Goal: Information Seeking & Learning: Learn about a topic

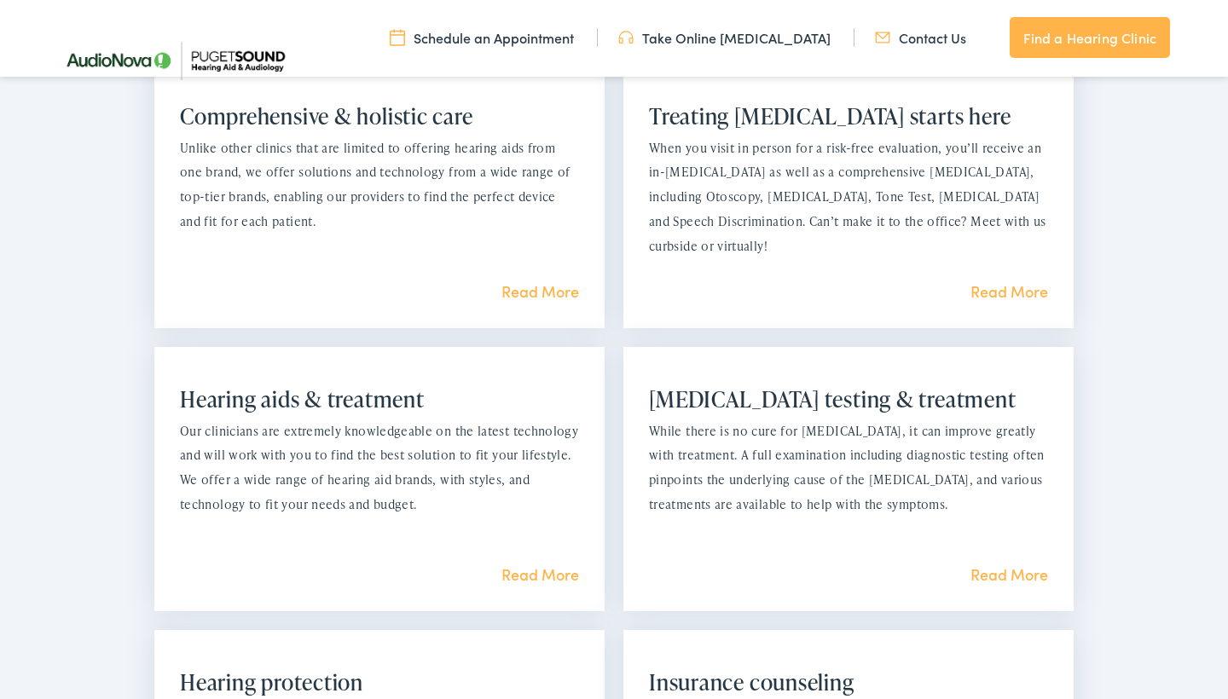
scroll to position [1420, 0]
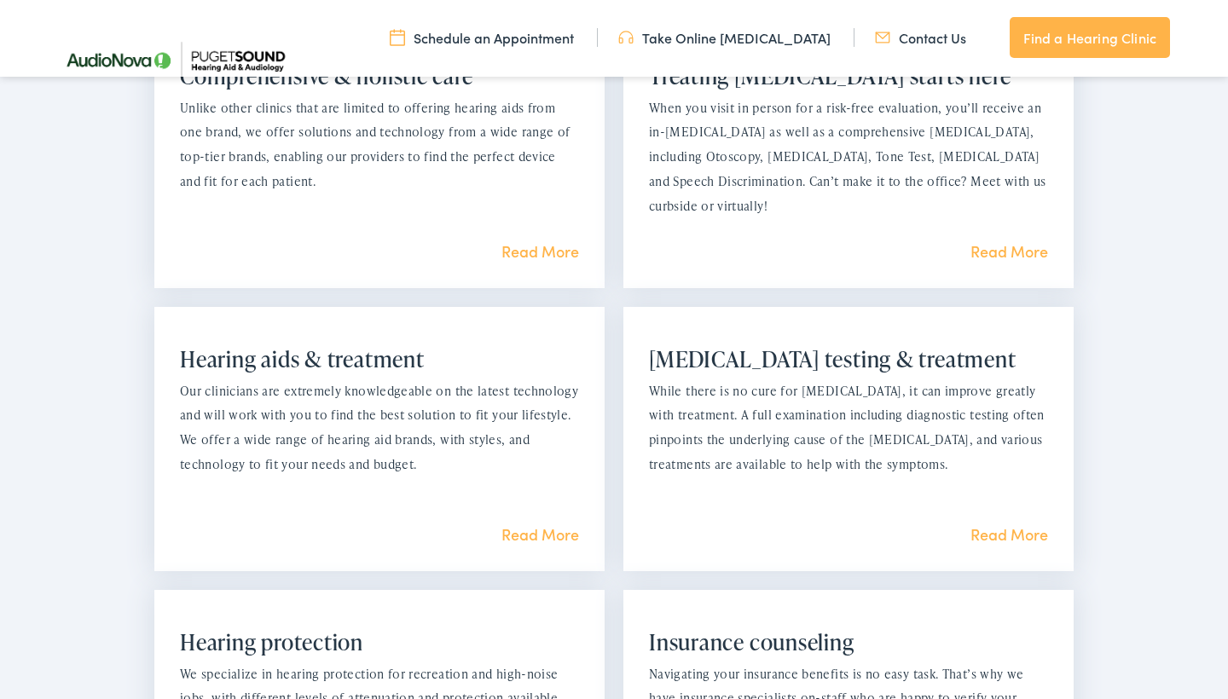
click at [530, 525] on link "Read More" at bounding box center [540, 533] width 78 height 21
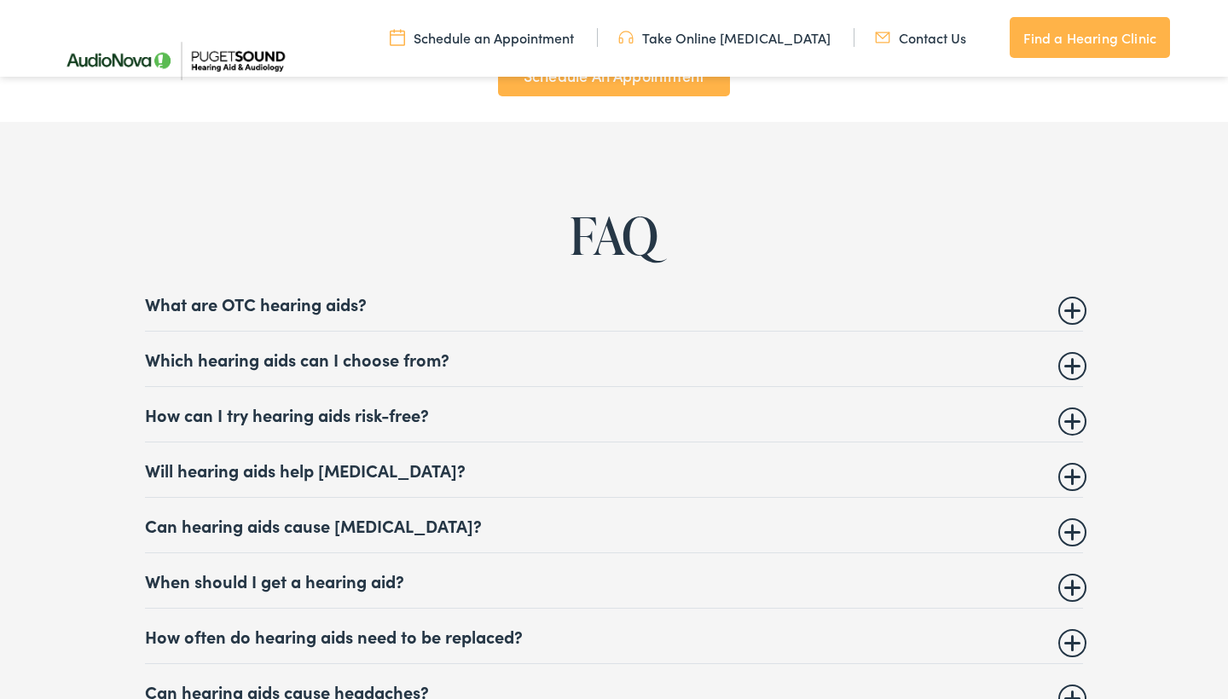
scroll to position [6329, 0]
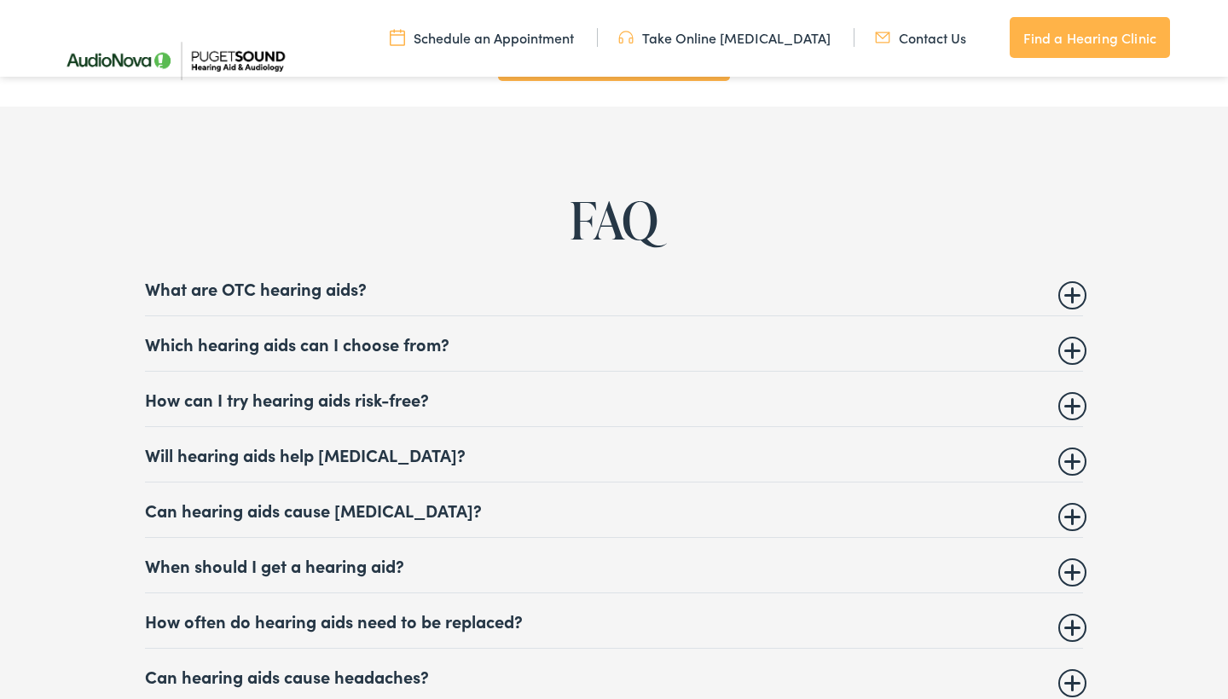
click at [1064, 354] on summary "Which hearing aids can I choose from?" at bounding box center [614, 343] width 938 height 20
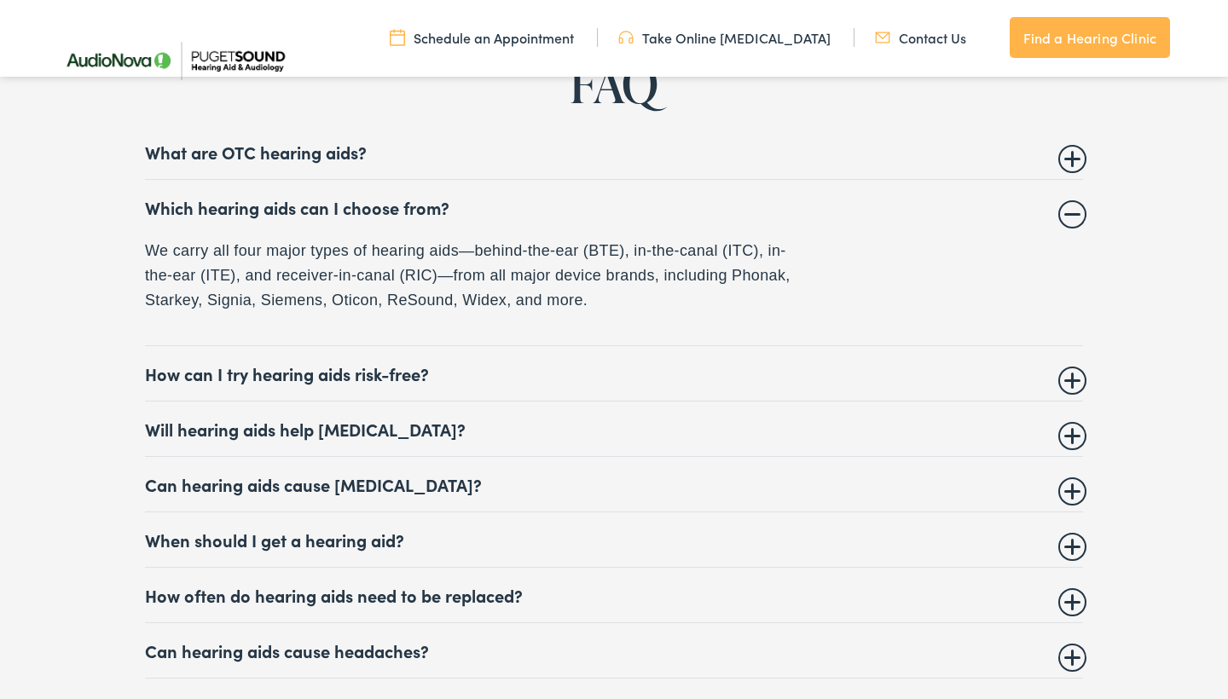
scroll to position [6469, 0]
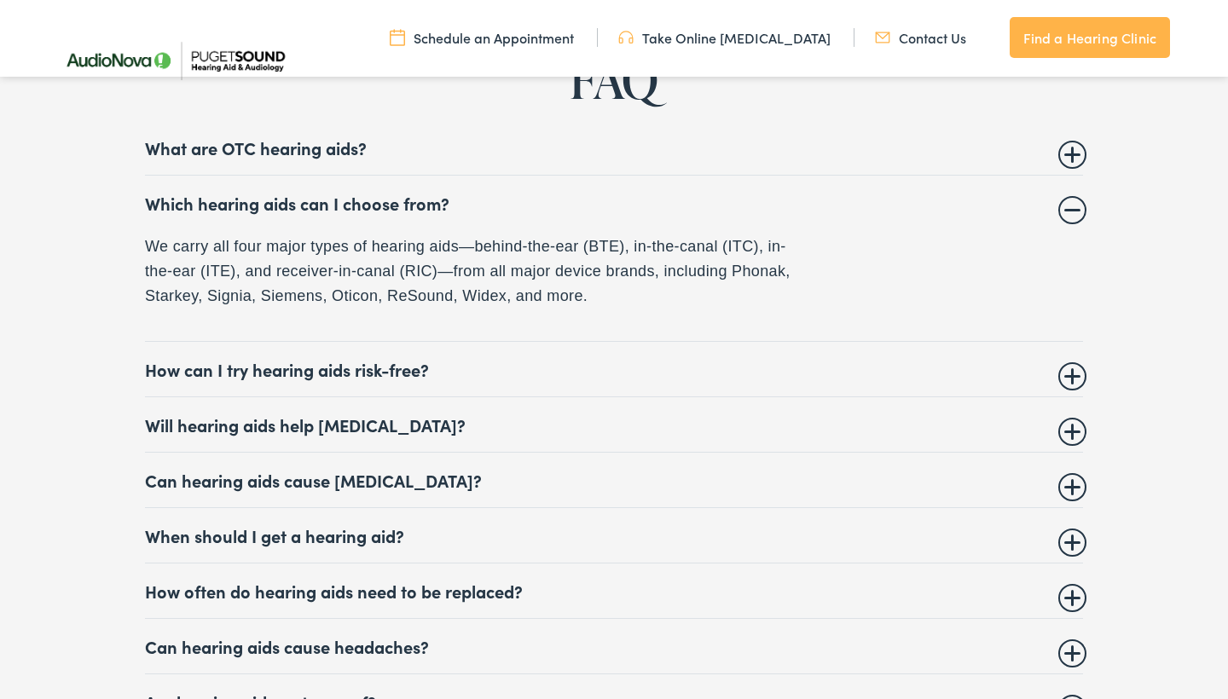
click at [1072, 379] on summary "How can I try hearing aids risk-free?" at bounding box center [614, 369] width 938 height 20
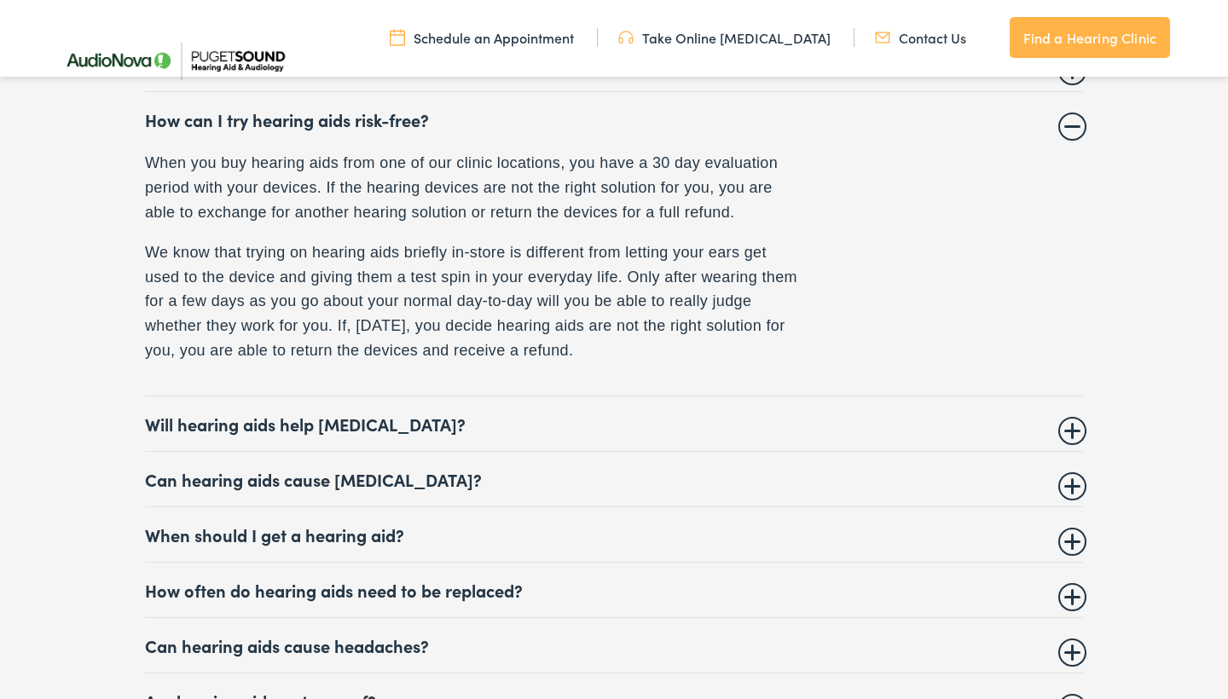
scroll to position [6617, 0]
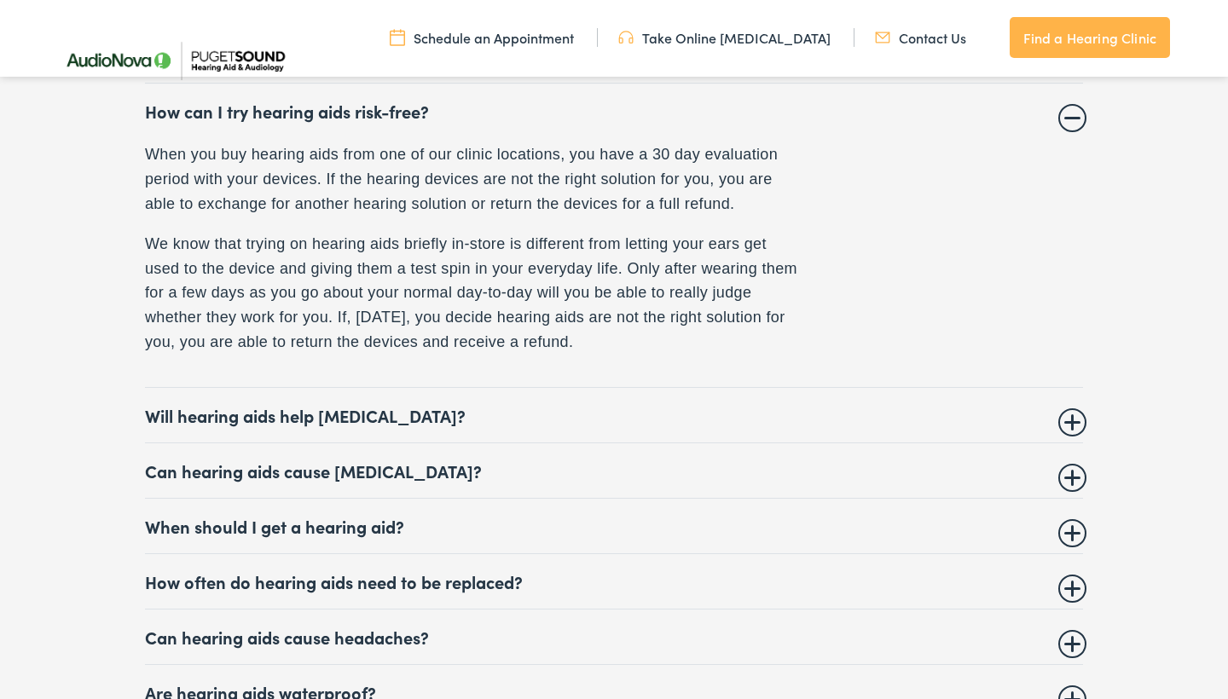
click at [1067, 481] on summary "Can hearing aids cause vertigo?" at bounding box center [614, 470] width 938 height 20
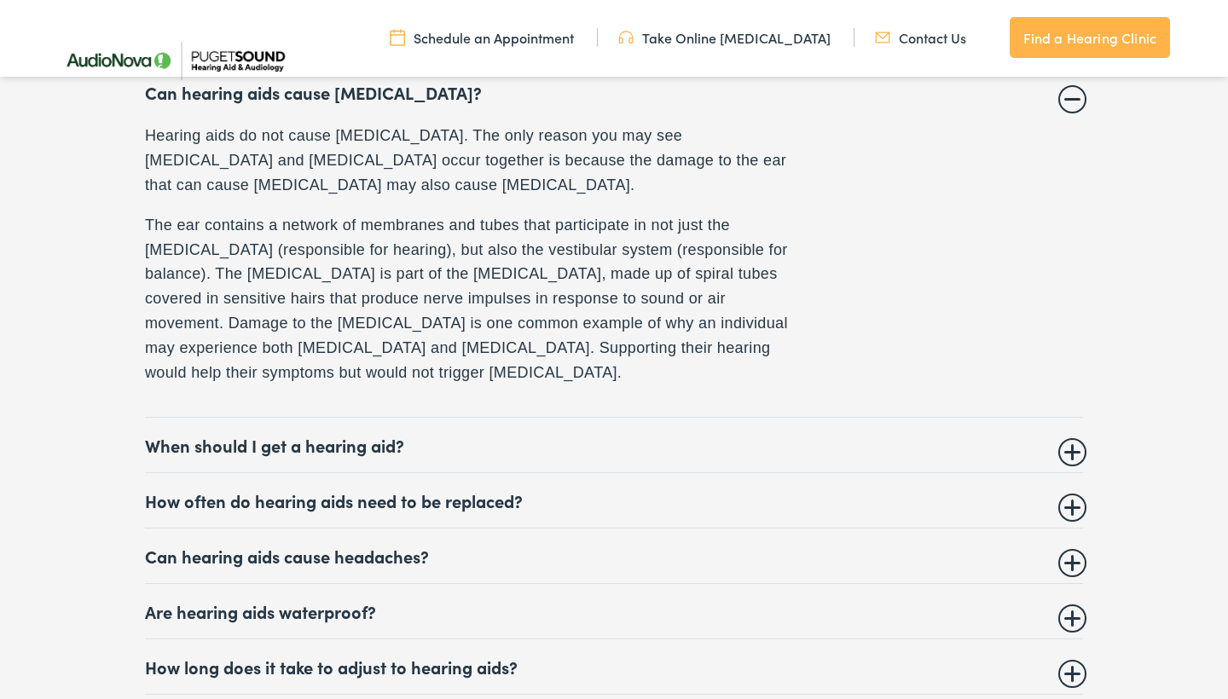
scroll to position [6760, 0]
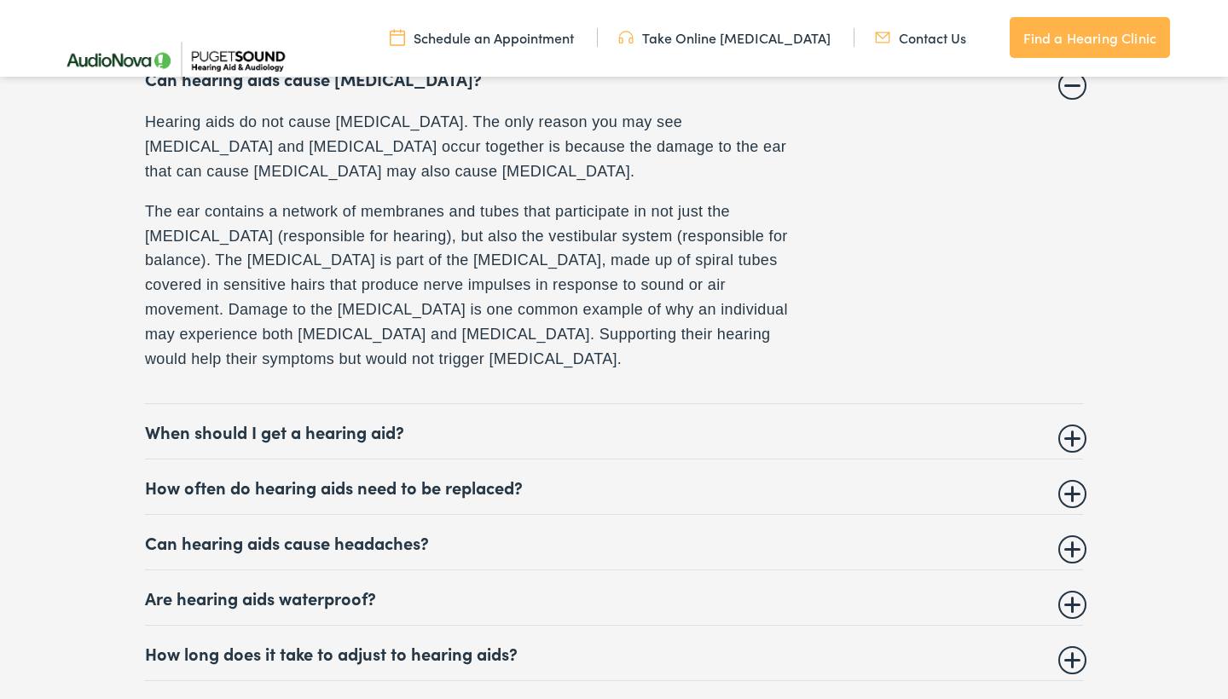
click at [237, 442] on summary "When should I get a hearing aid?" at bounding box center [614, 431] width 938 height 20
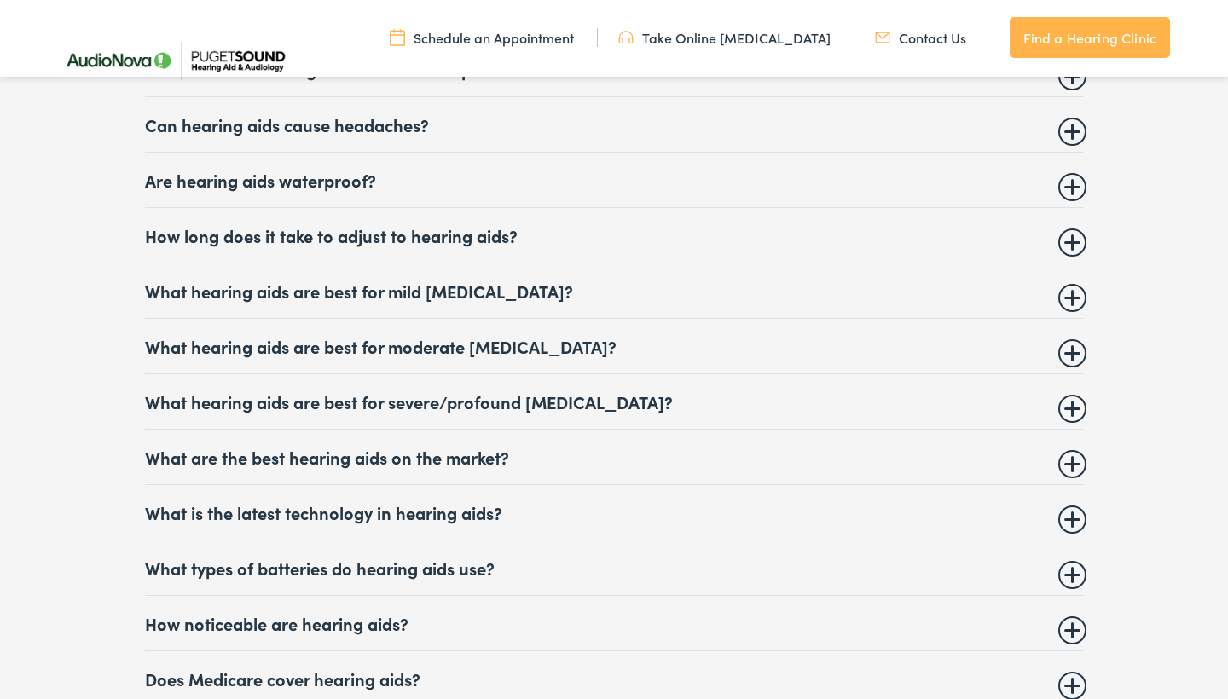
scroll to position [7130, 0]
click at [320, 300] on summary "What hearing aids are best for mild hearing loss?" at bounding box center [614, 290] width 938 height 20
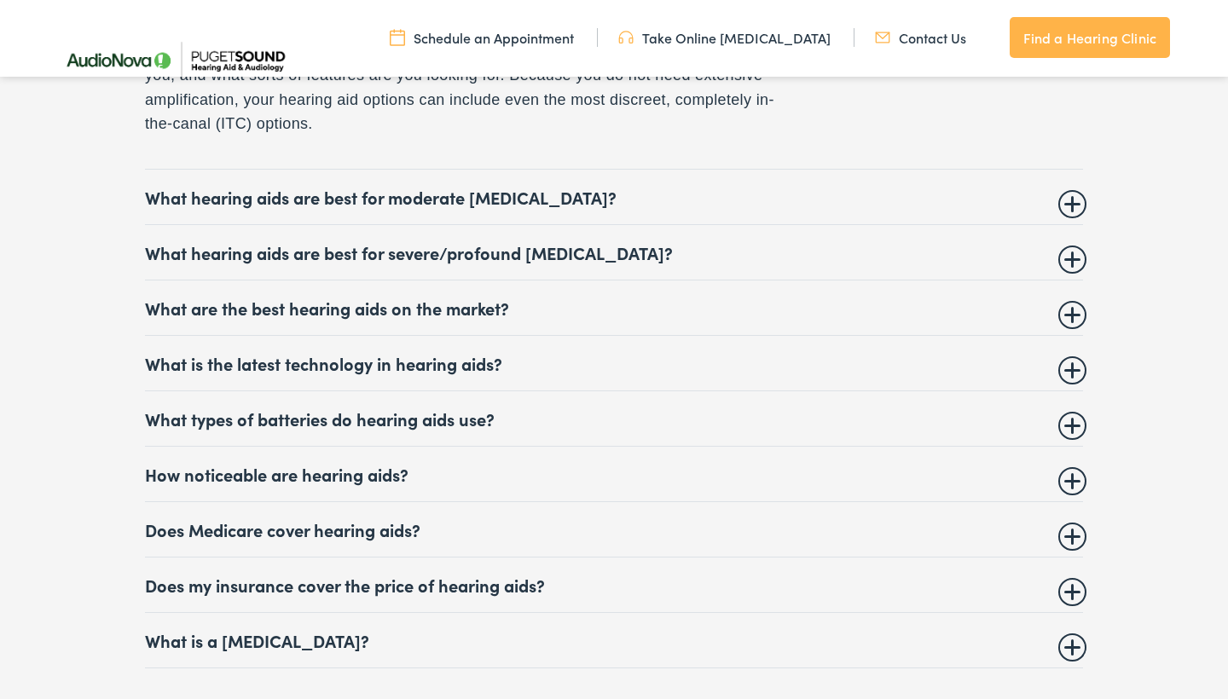
scroll to position [7219, 0]
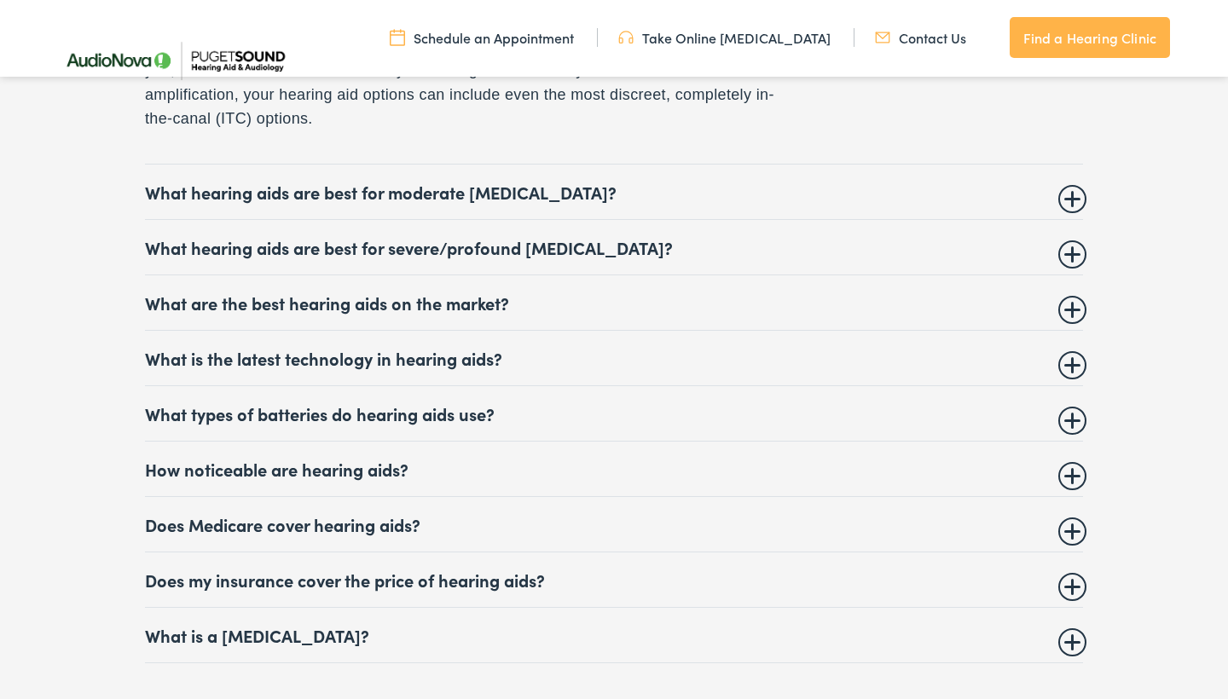
click at [369, 590] on summary "Does my insurance cover the price of hearing aids?" at bounding box center [614, 579] width 938 height 20
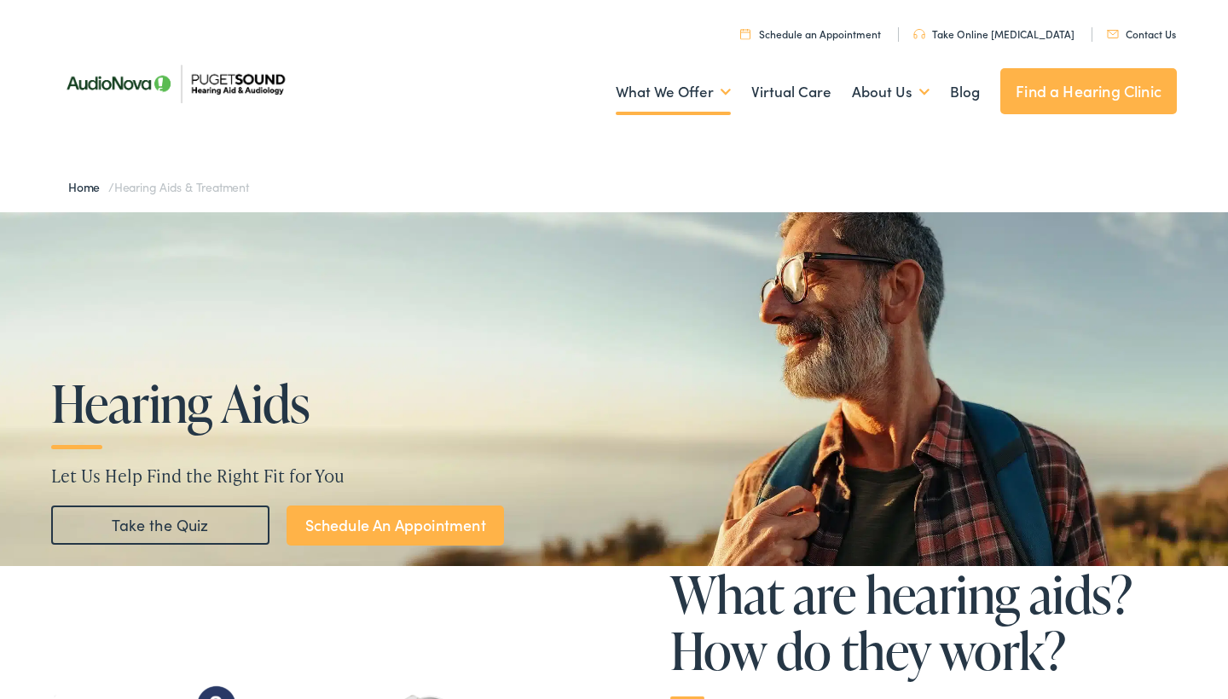
scroll to position [0, 0]
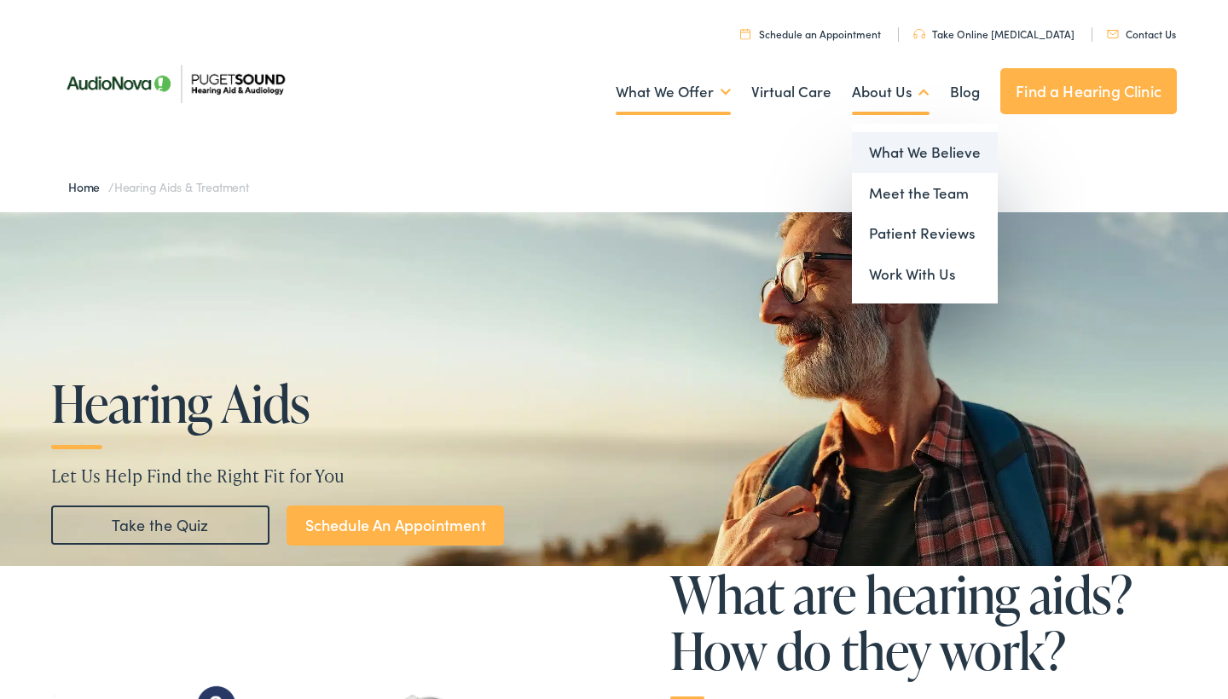
click at [894, 154] on link "What We Believe" at bounding box center [925, 152] width 146 height 41
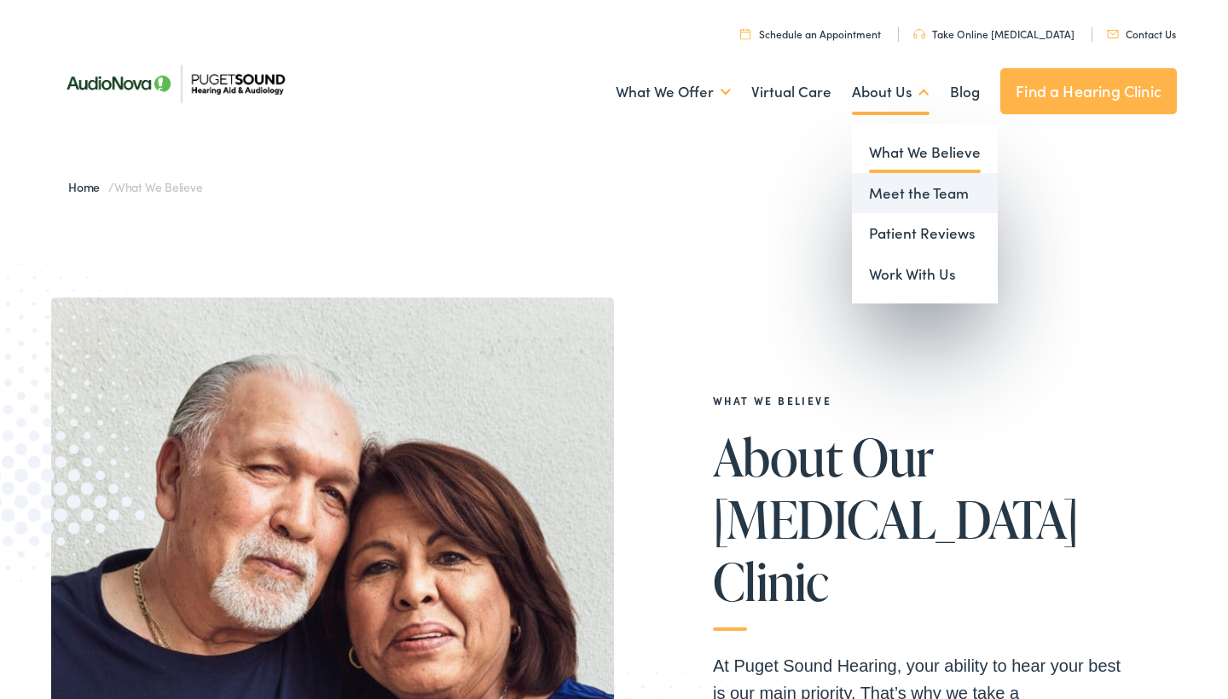
click at [897, 194] on link "Meet the Team" at bounding box center [925, 193] width 146 height 41
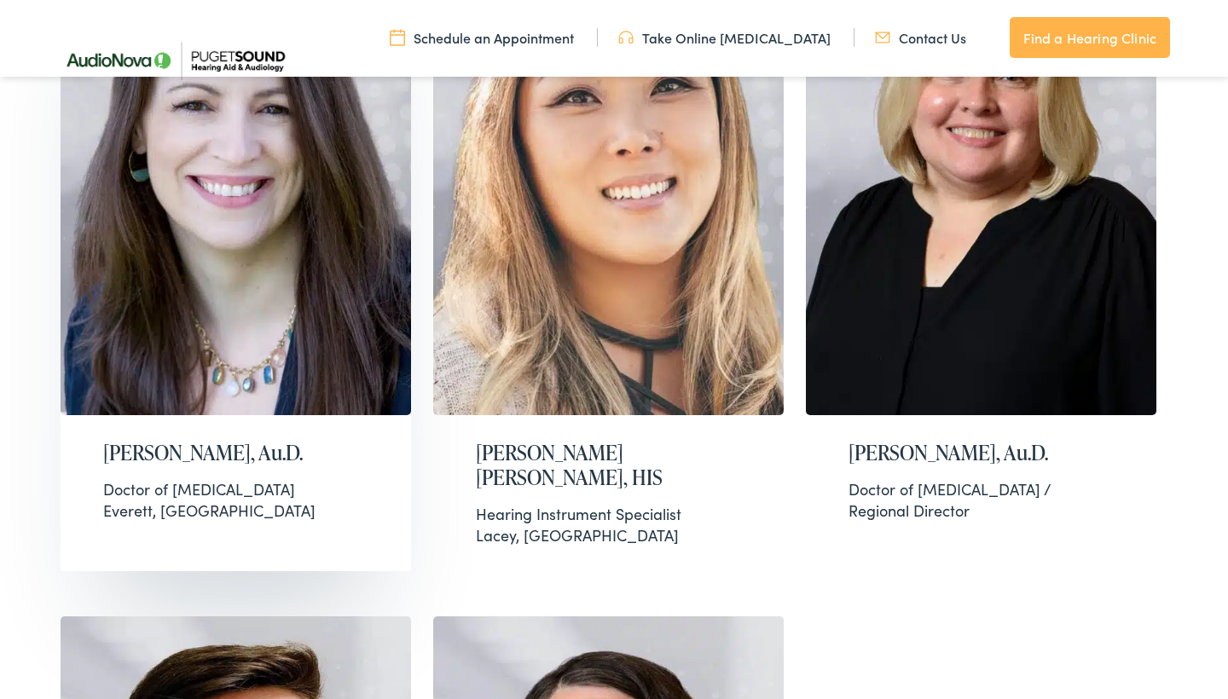
scroll to position [2661, 0]
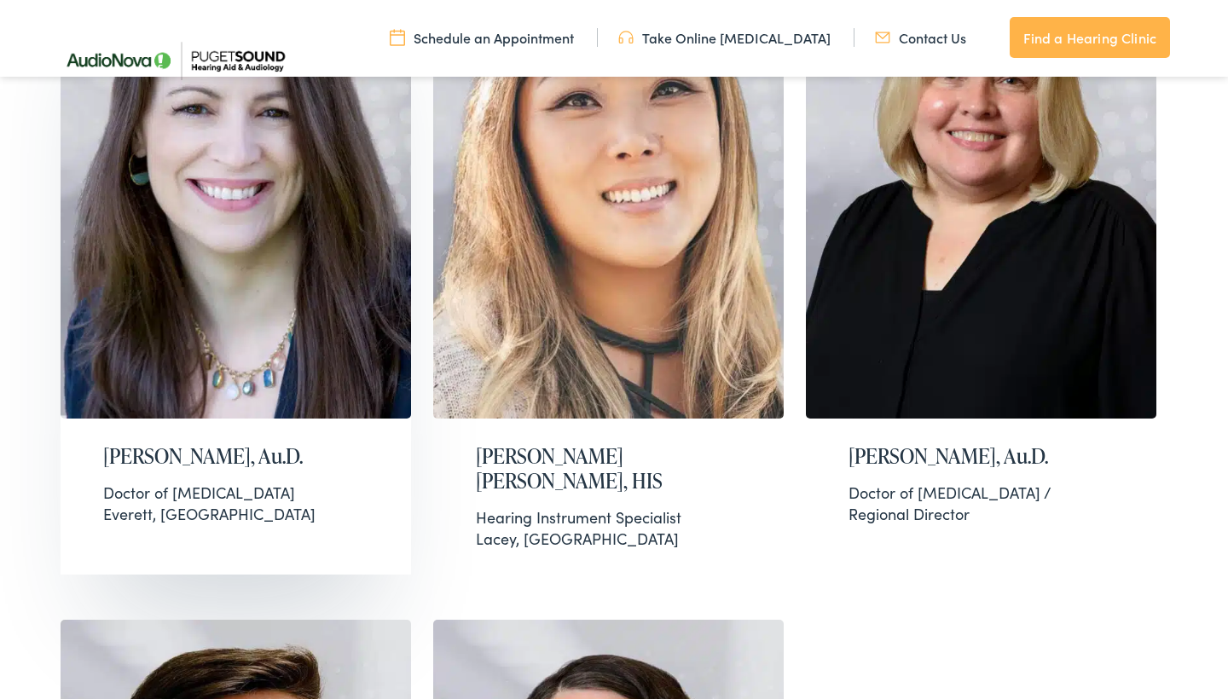
click at [168, 444] on h2 "[PERSON_NAME], Au.D." at bounding box center [235, 456] width 265 height 25
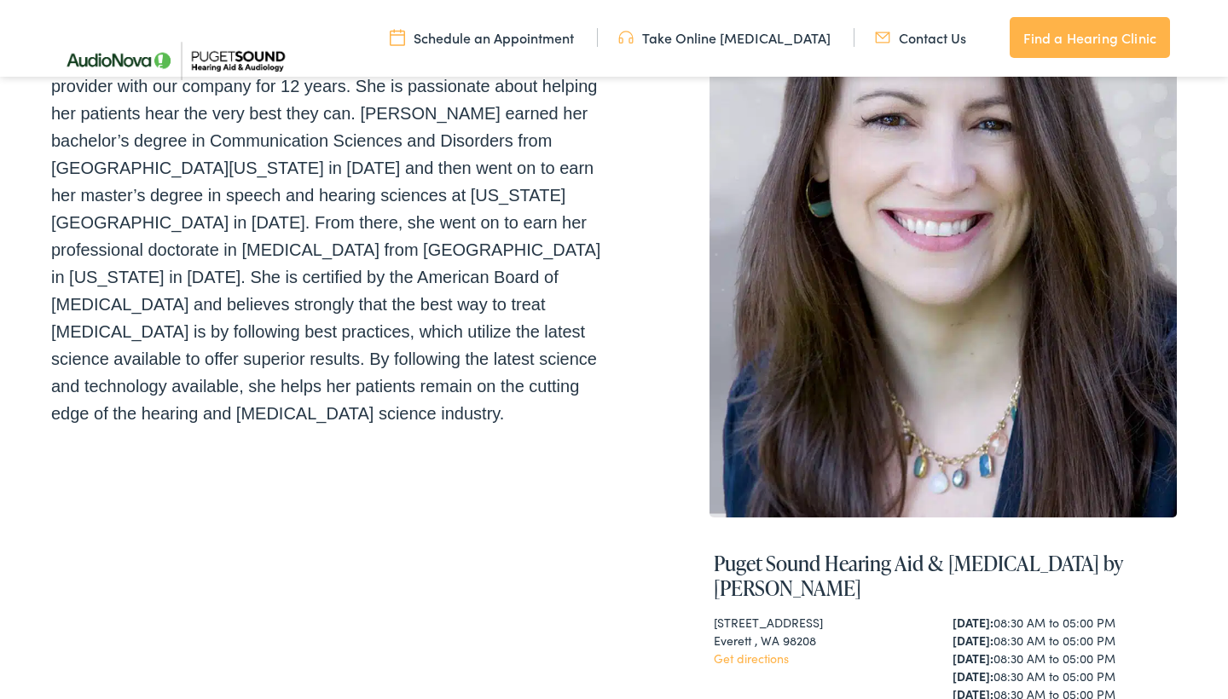
scroll to position [61, 0]
